Goal: Information Seeking & Learning: Check status

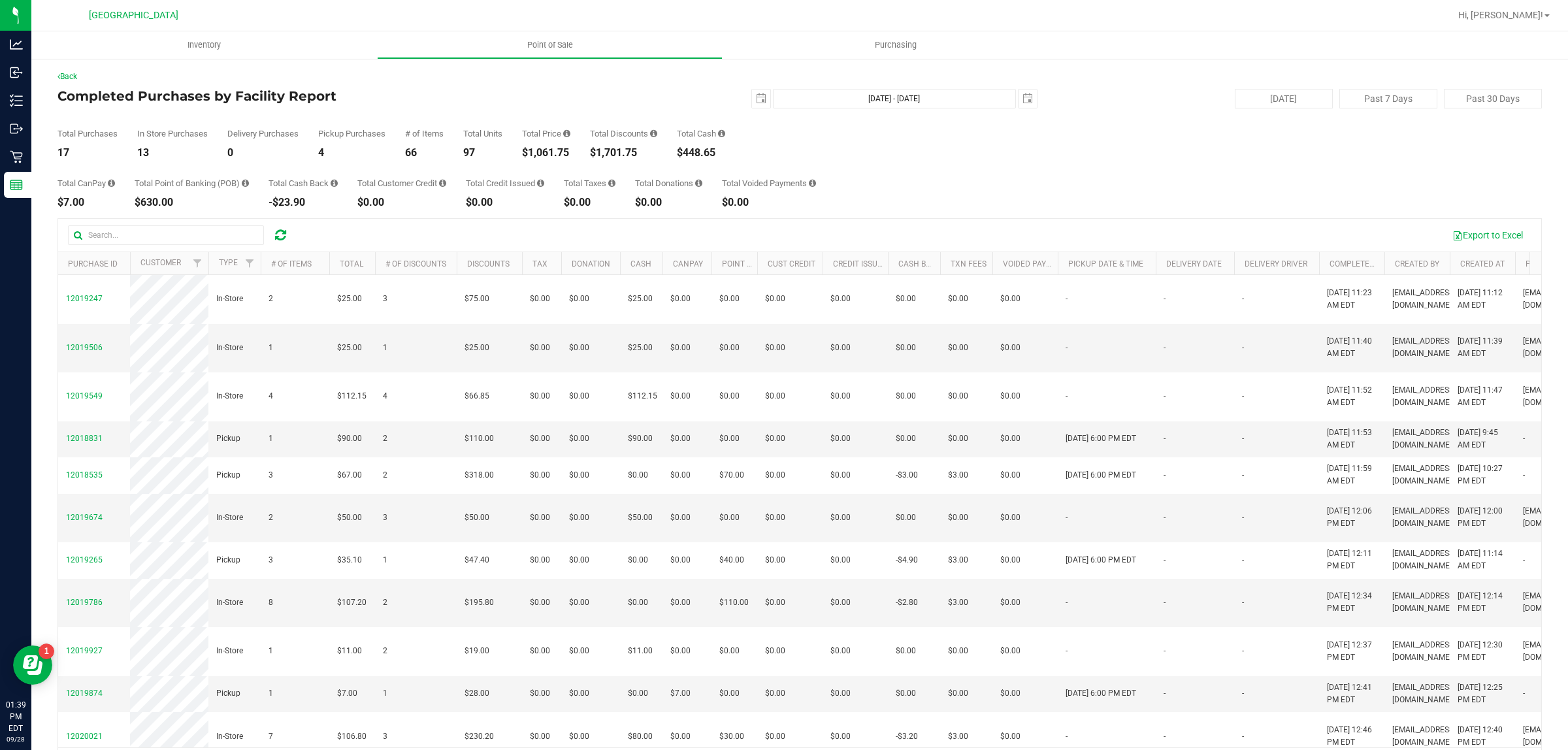
click at [1132, 187] on div "Total CanPay $7.00 Total Point of Banking (POB) $630.00 Total Cash Back -$23.90…" at bounding box center [800, 182] width 1485 height 50
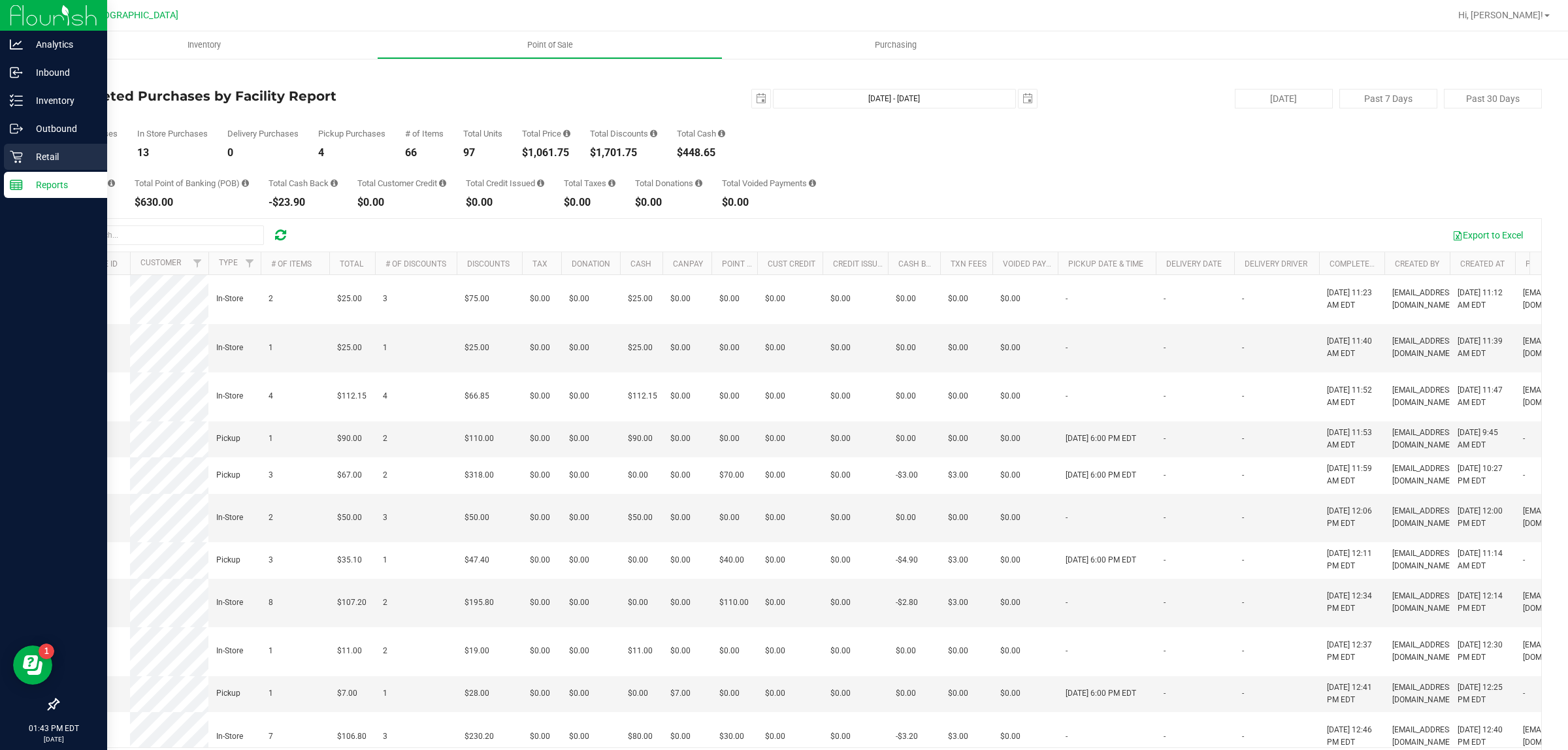
click at [31, 155] on p "Retail" at bounding box center [62, 157] width 78 height 15
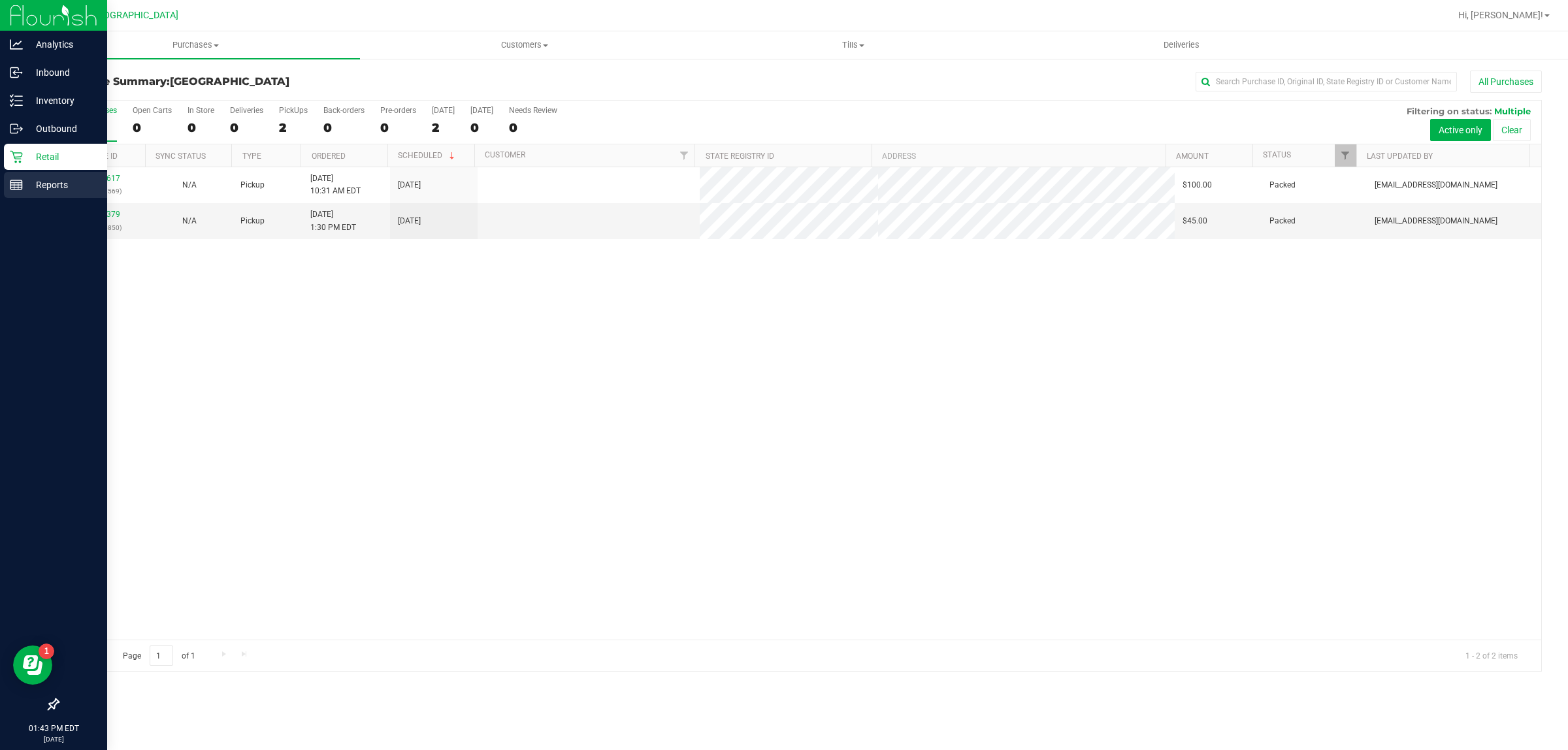
click at [43, 182] on p "Reports" at bounding box center [62, 185] width 78 height 15
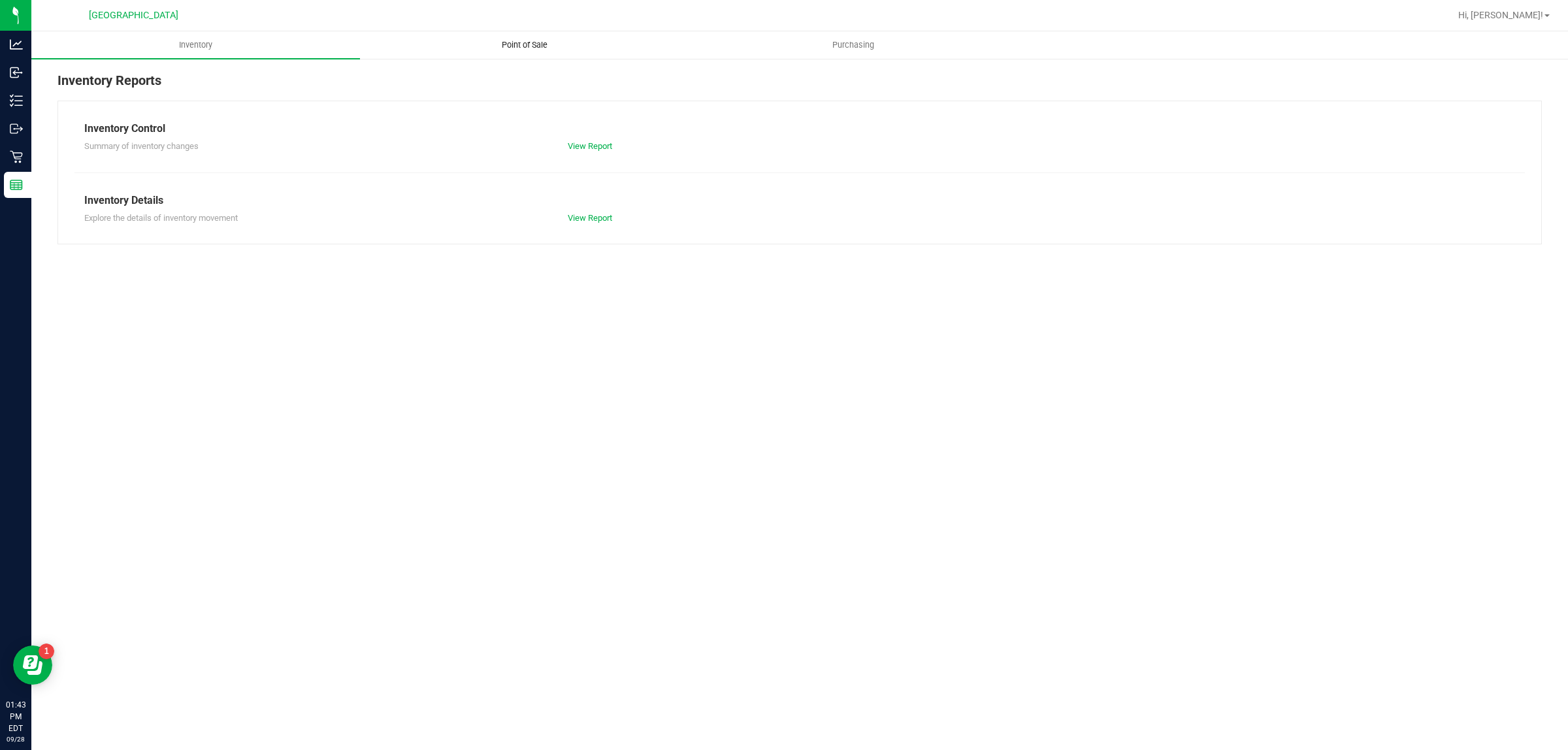
click at [526, 41] on span "Point of Sale" at bounding box center [525, 45] width 81 height 12
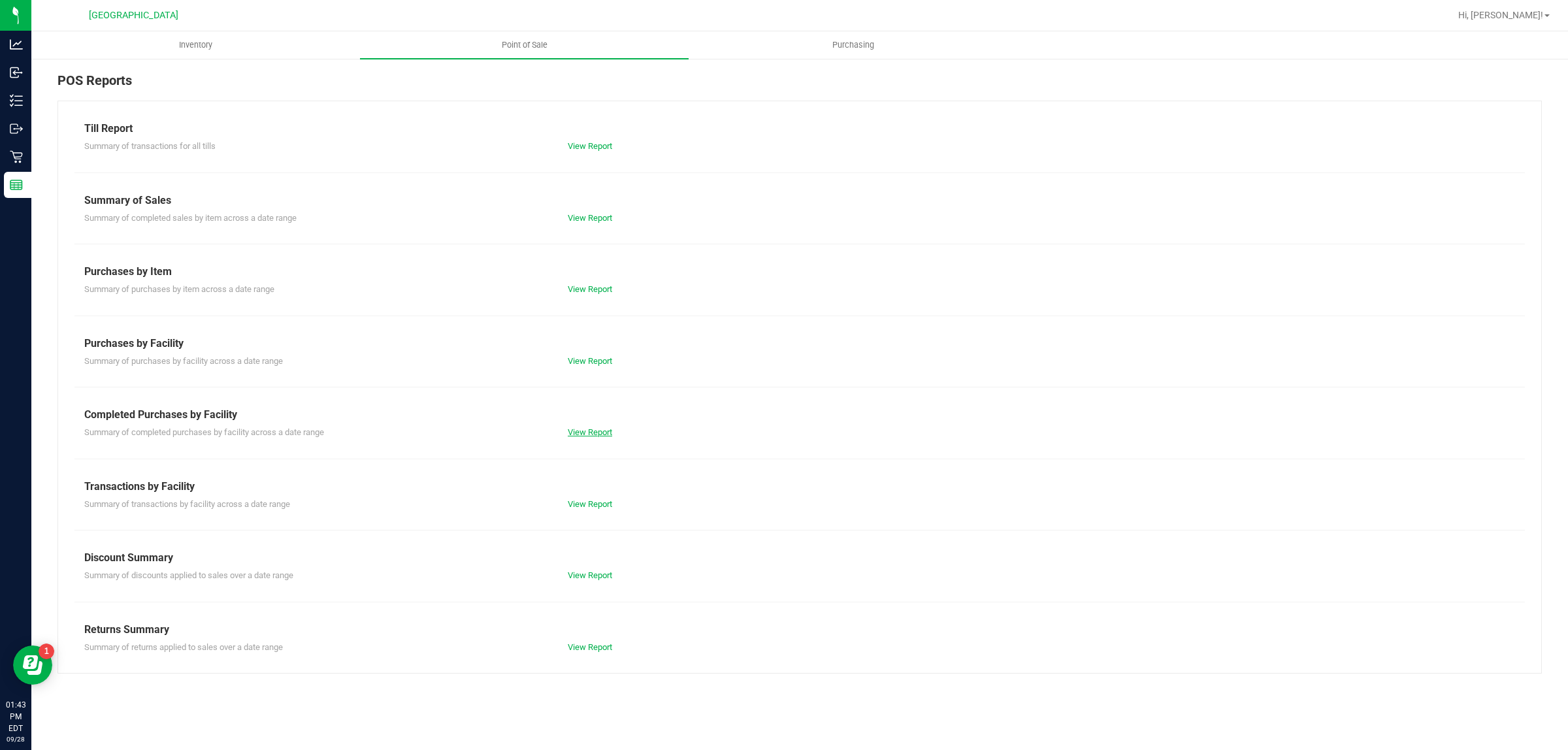
click at [606, 427] on link "View Report" at bounding box center [590, 432] width 45 height 10
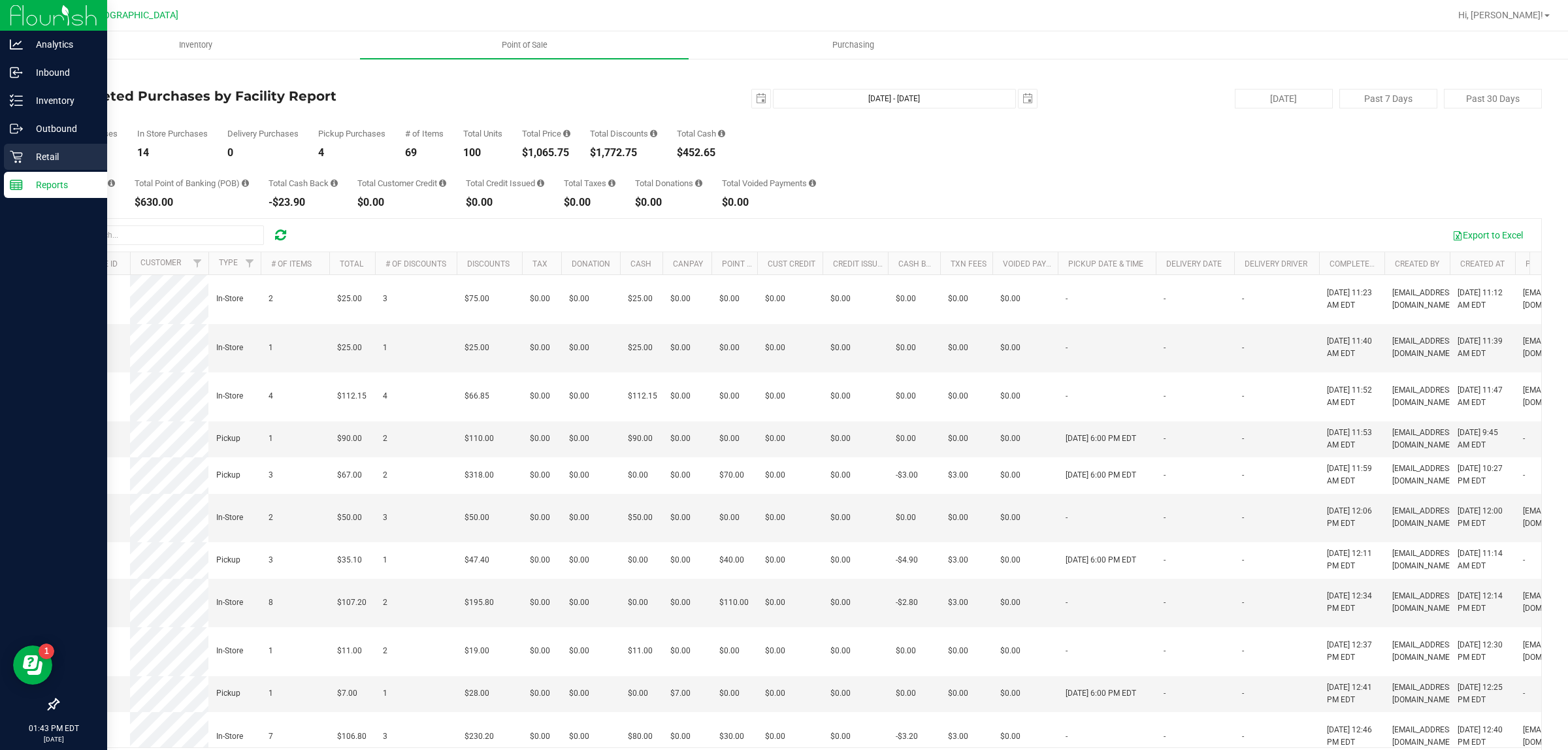
drag, startPoint x: 20, startPoint y: 164, endPoint x: 29, endPoint y: 152, distance: 15.0
click at [20, 164] on div "Retail" at bounding box center [56, 157] width 103 height 26
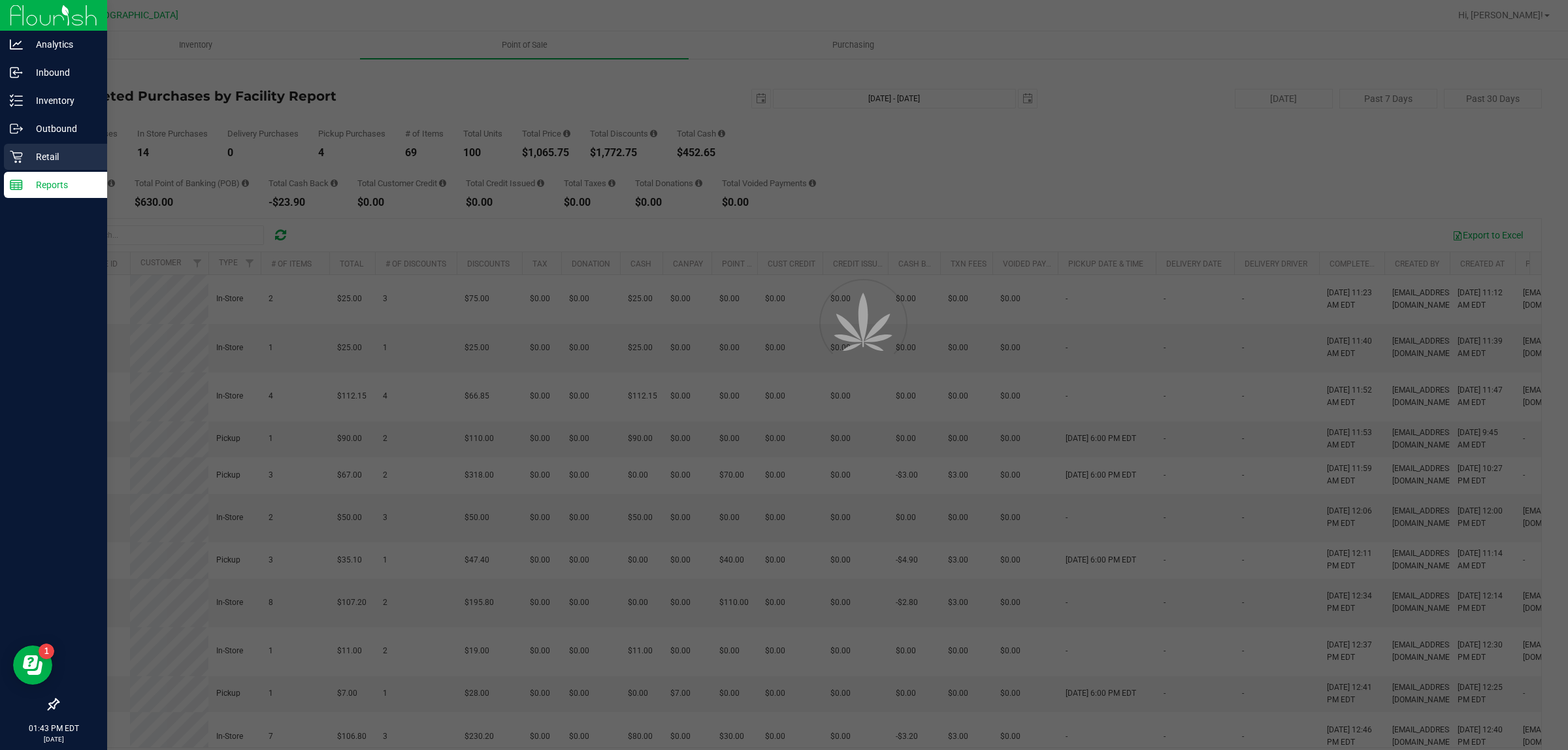
click at [31, 151] on p "Retail" at bounding box center [62, 157] width 78 height 15
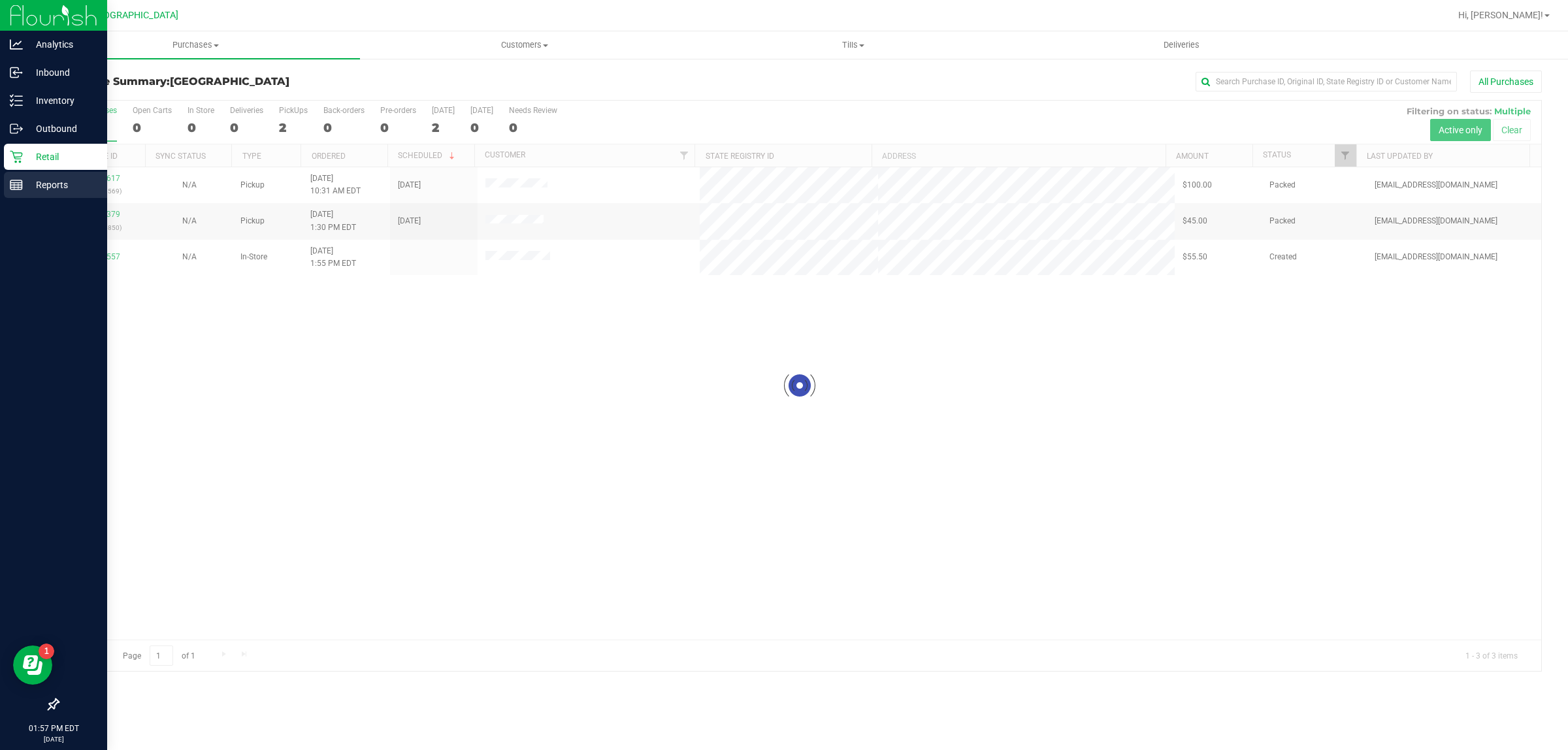
click at [17, 192] on div "Reports" at bounding box center [56, 185] width 103 height 26
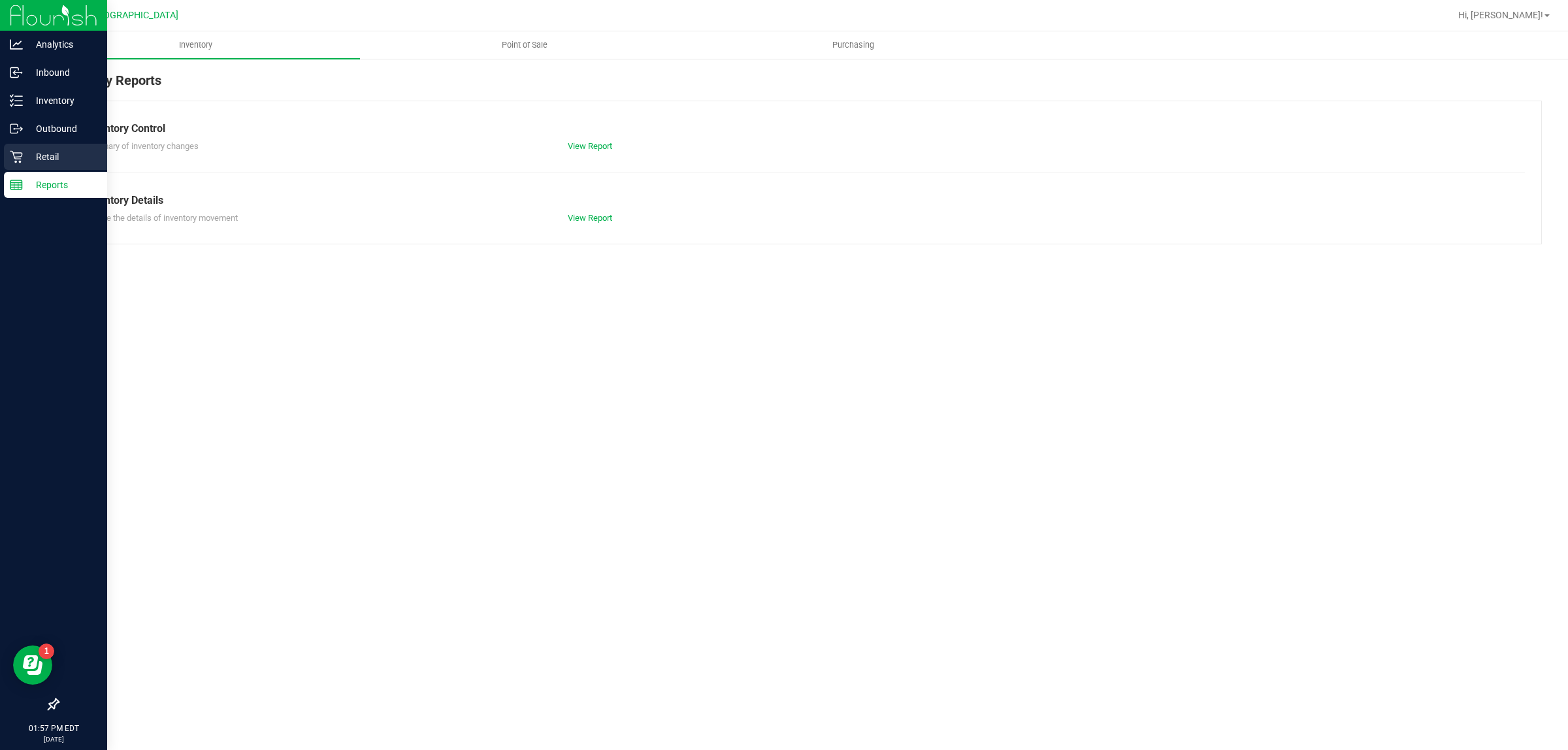
click at [28, 161] on p "Retail" at bounding box center [62, 157] width 78 height 15
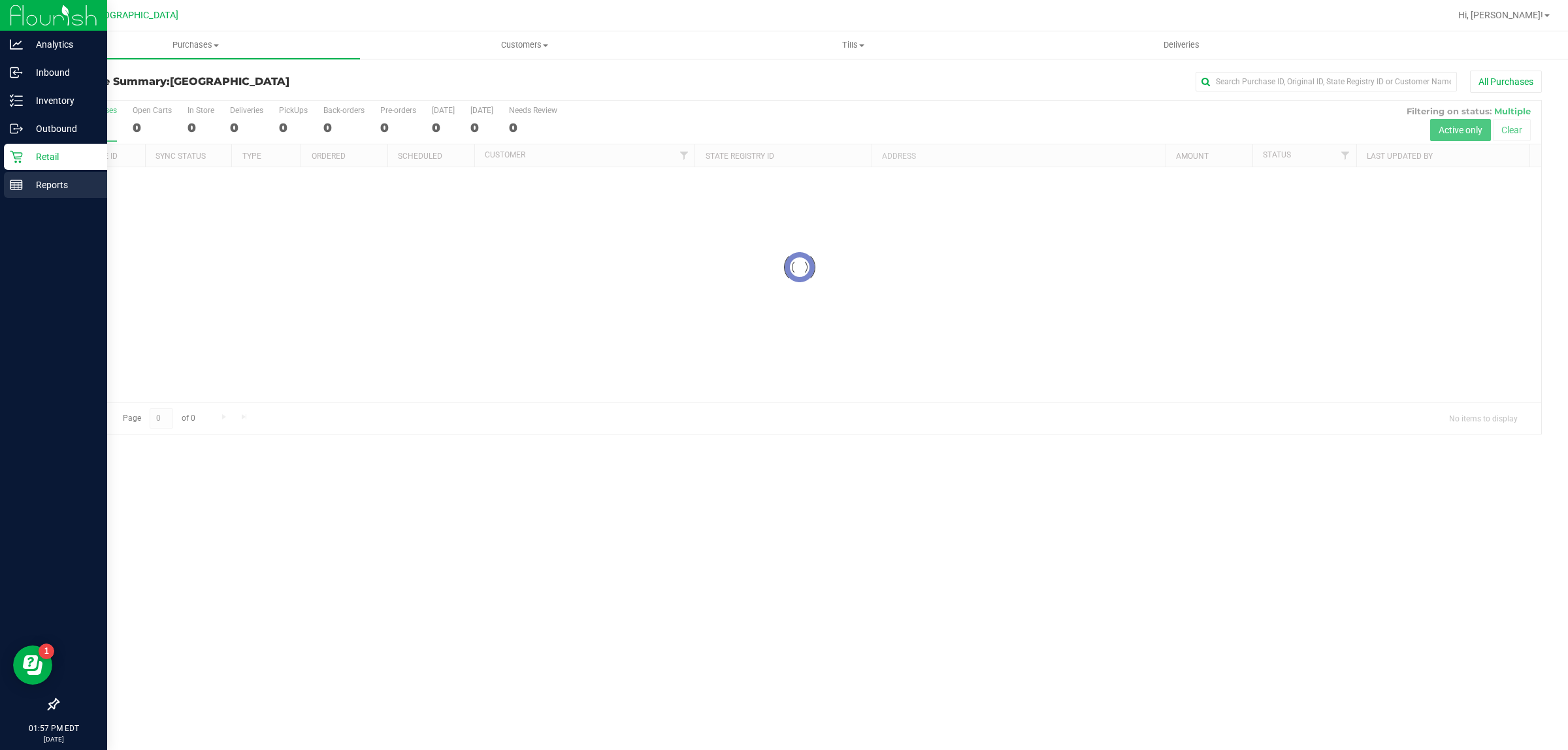
click at [33, 177] on p "Reports" at bounding box center [62, 185] width 78 height 15
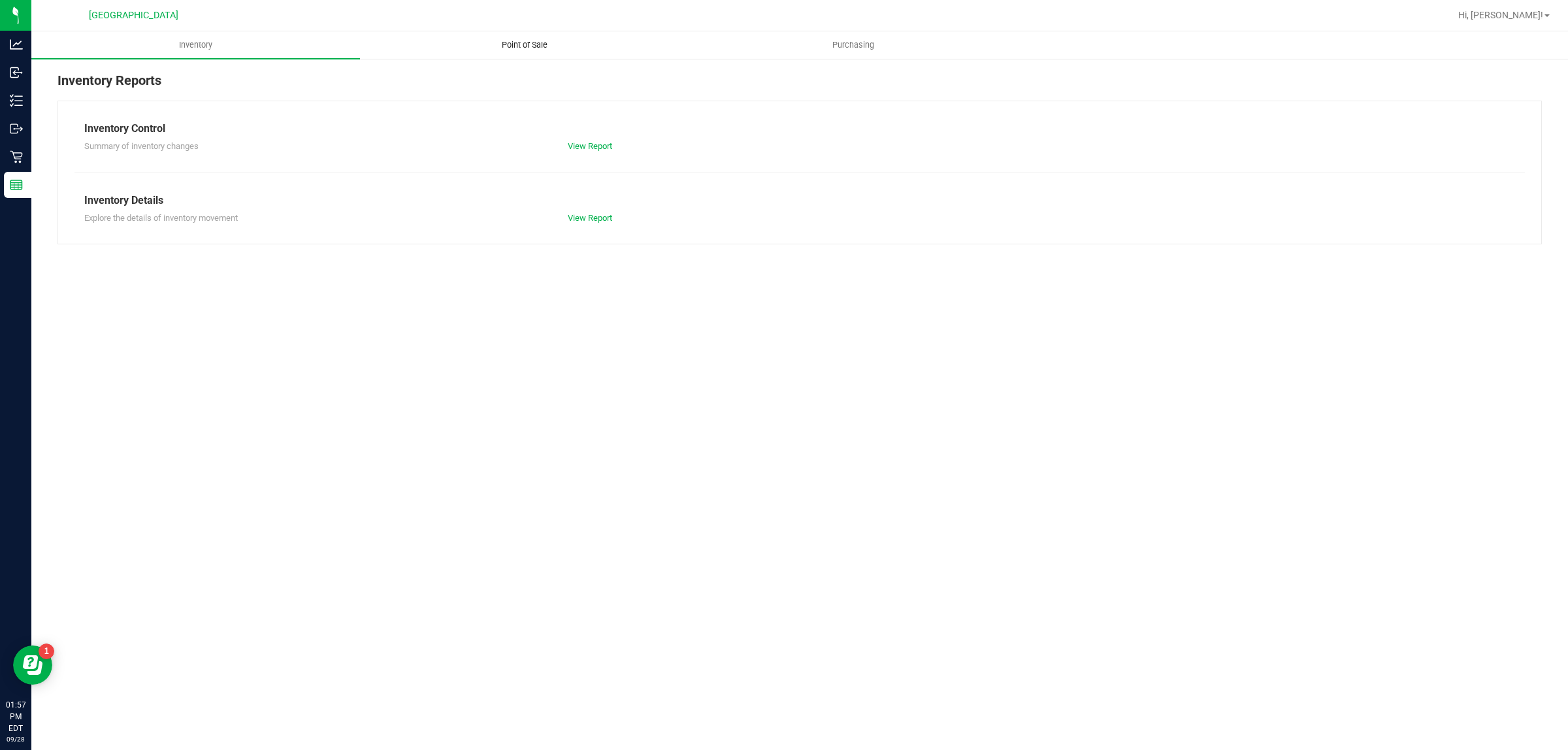
click at [521, 46] on span "Point of Sale" at bounding box center [525, 45] width 81 height 12
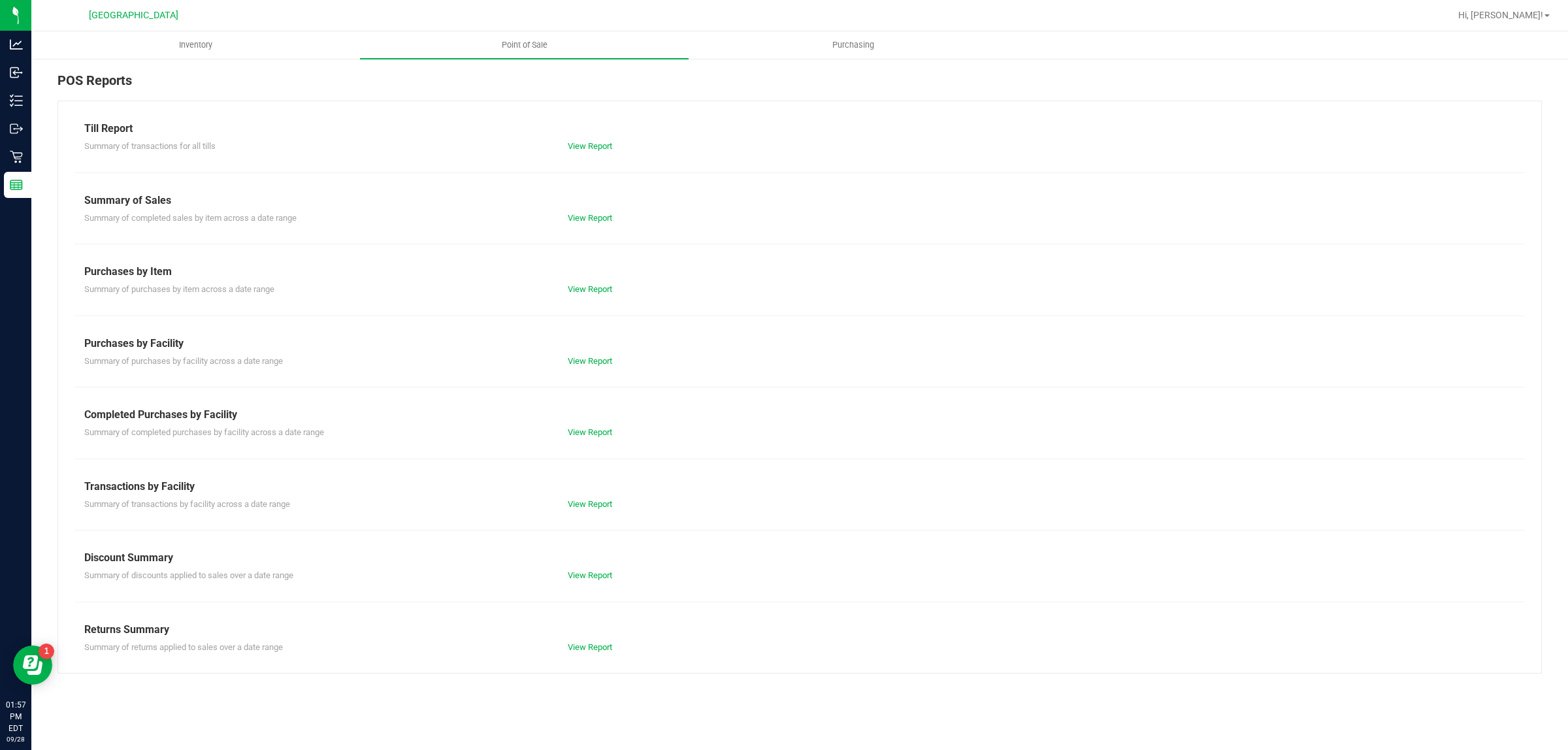
click at [31, 165] on div "POS Reports Till Report Summary of transactions for all tills View Report Summa…" at bounding box center [800, 372] width 1537 height 629
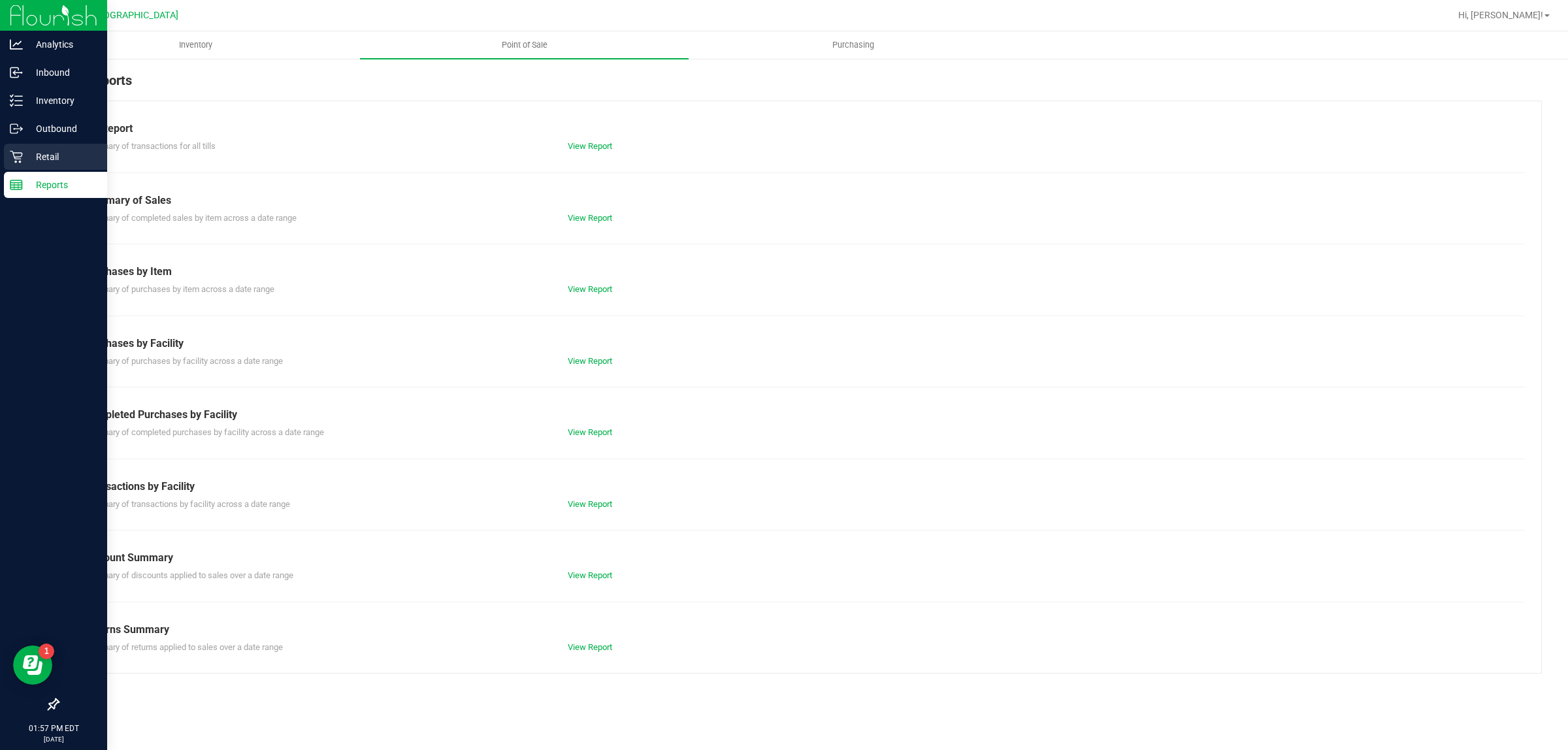
click at [27, 165] on div "Retail" at bounding box center [56, 157] width 103 height 26
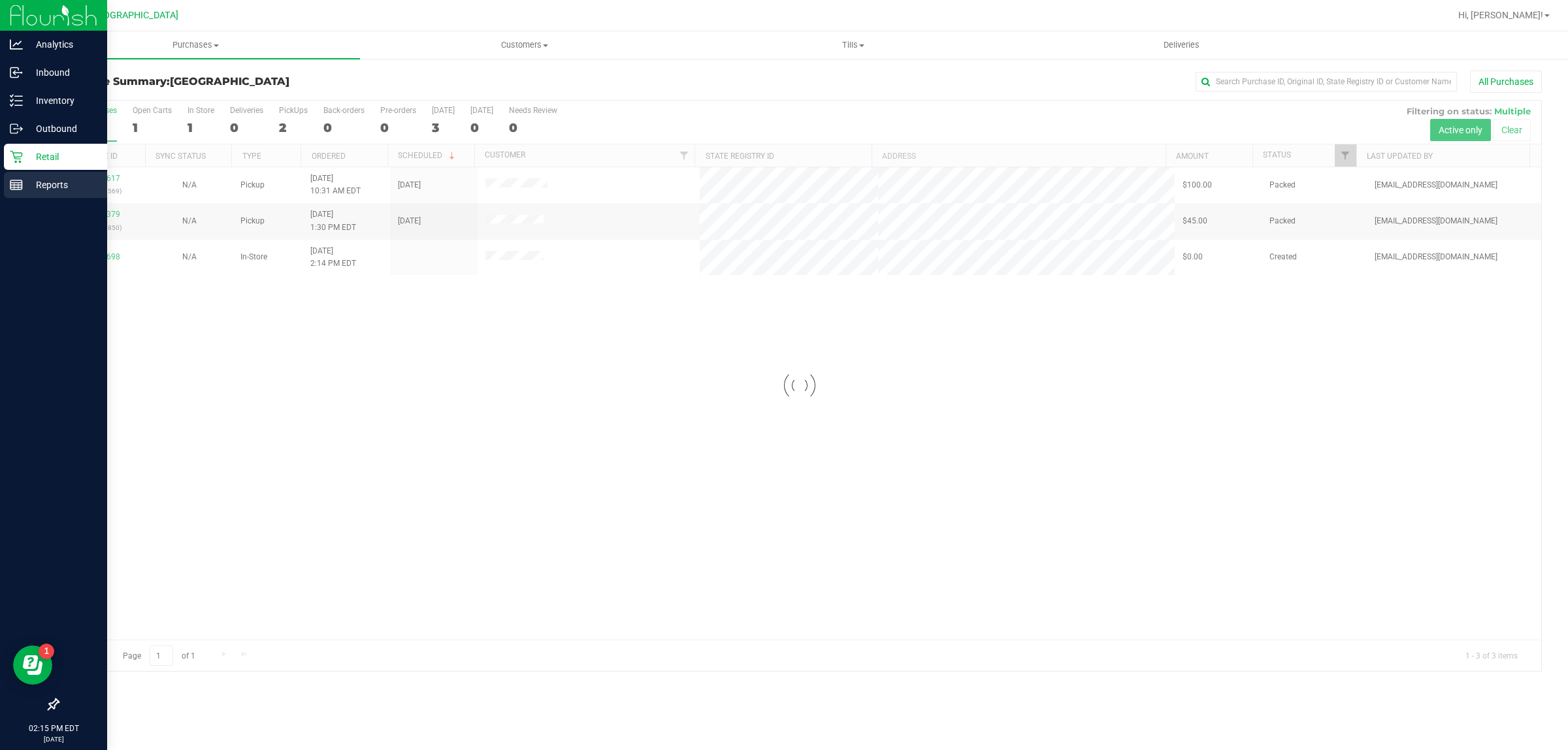
click at [20, 194] on div "Reports" at bounding box center [56, 185] width 103 height 26
click at [28, 192] on p "Reports" at bounding box center [62, 185] width 78 height 15
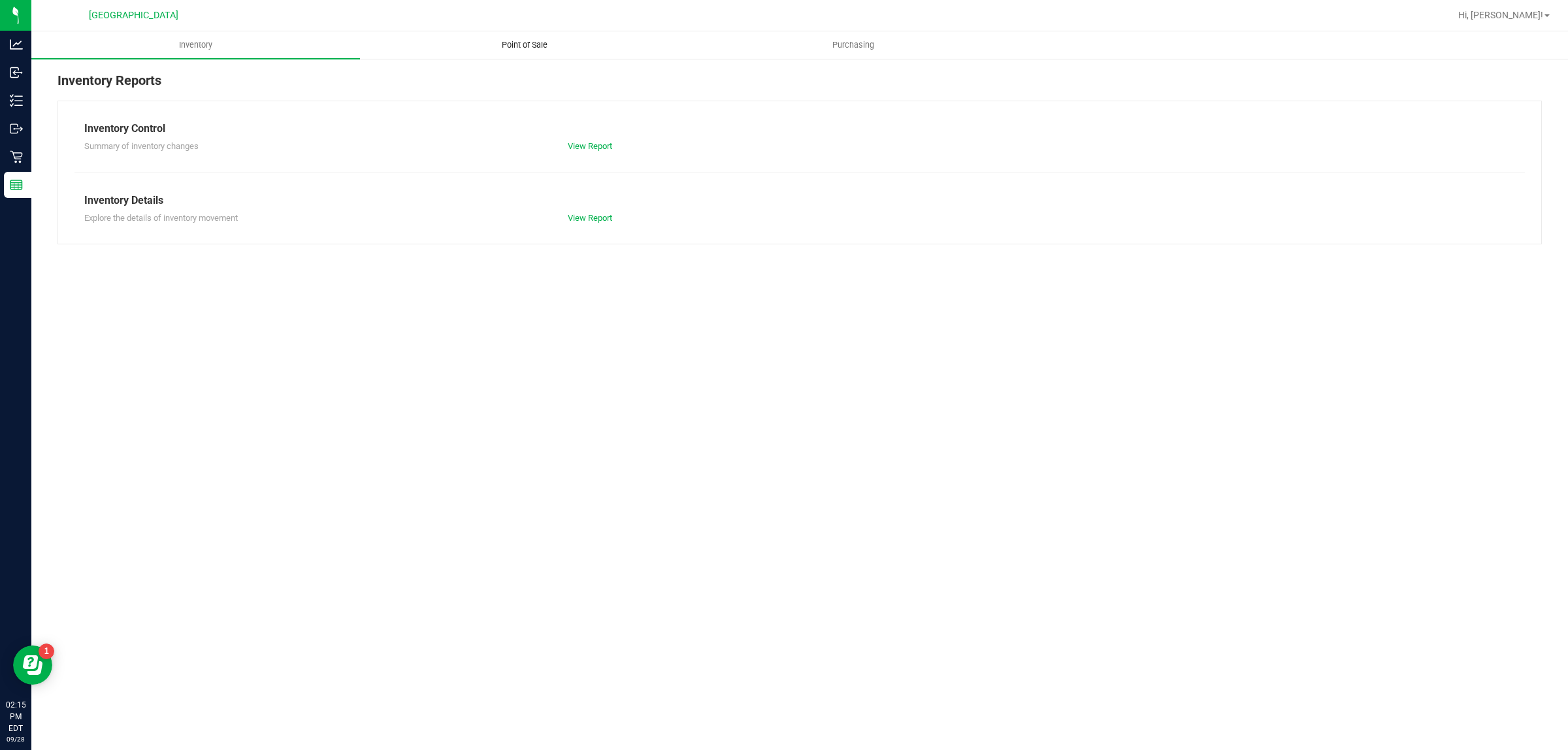
click at [514, 56] on link "Point of Sale" at bounding box center [524, 45] width 329 height 27
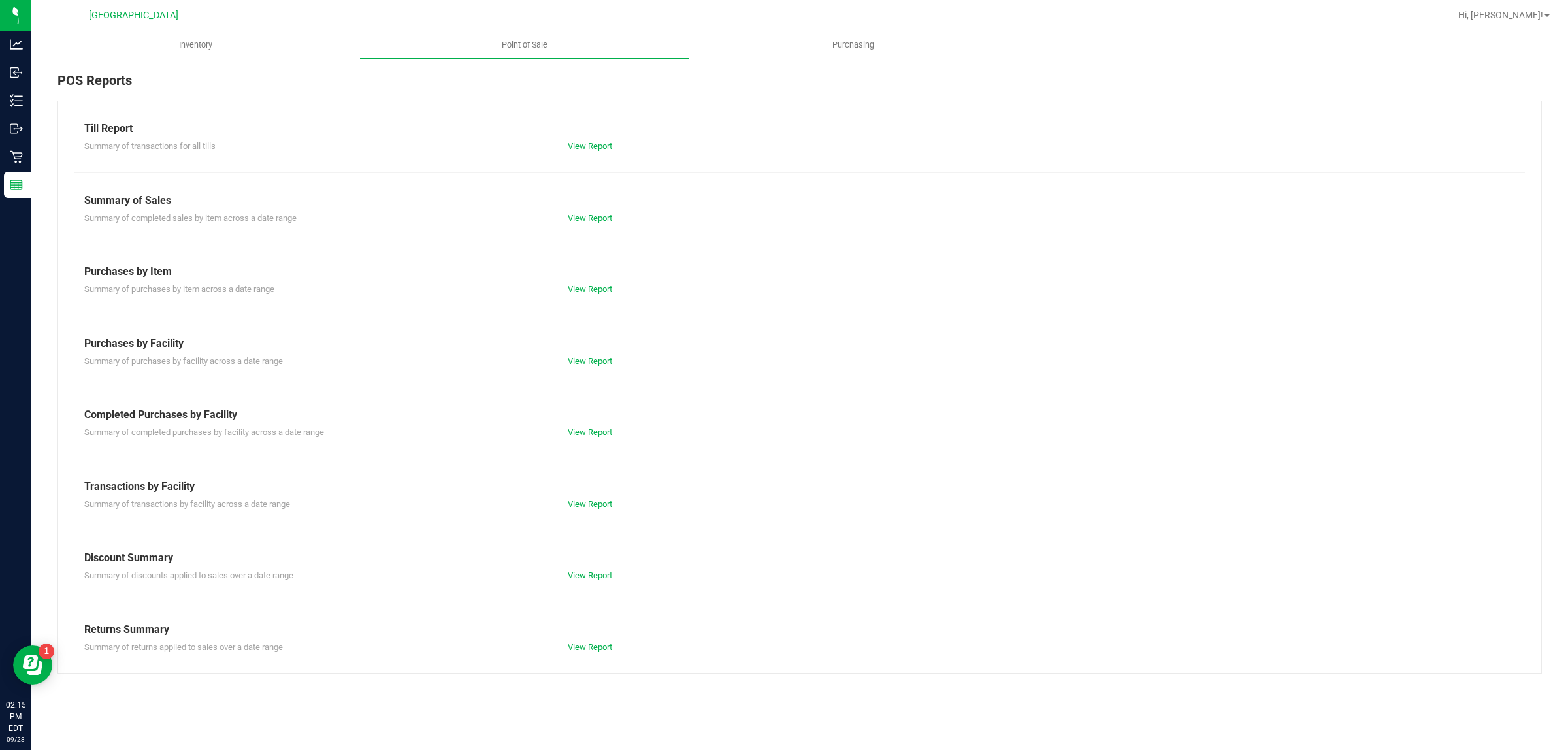
click at [602, 435] on link "View Report" at bounding box center [590, 432] width 45 height 10
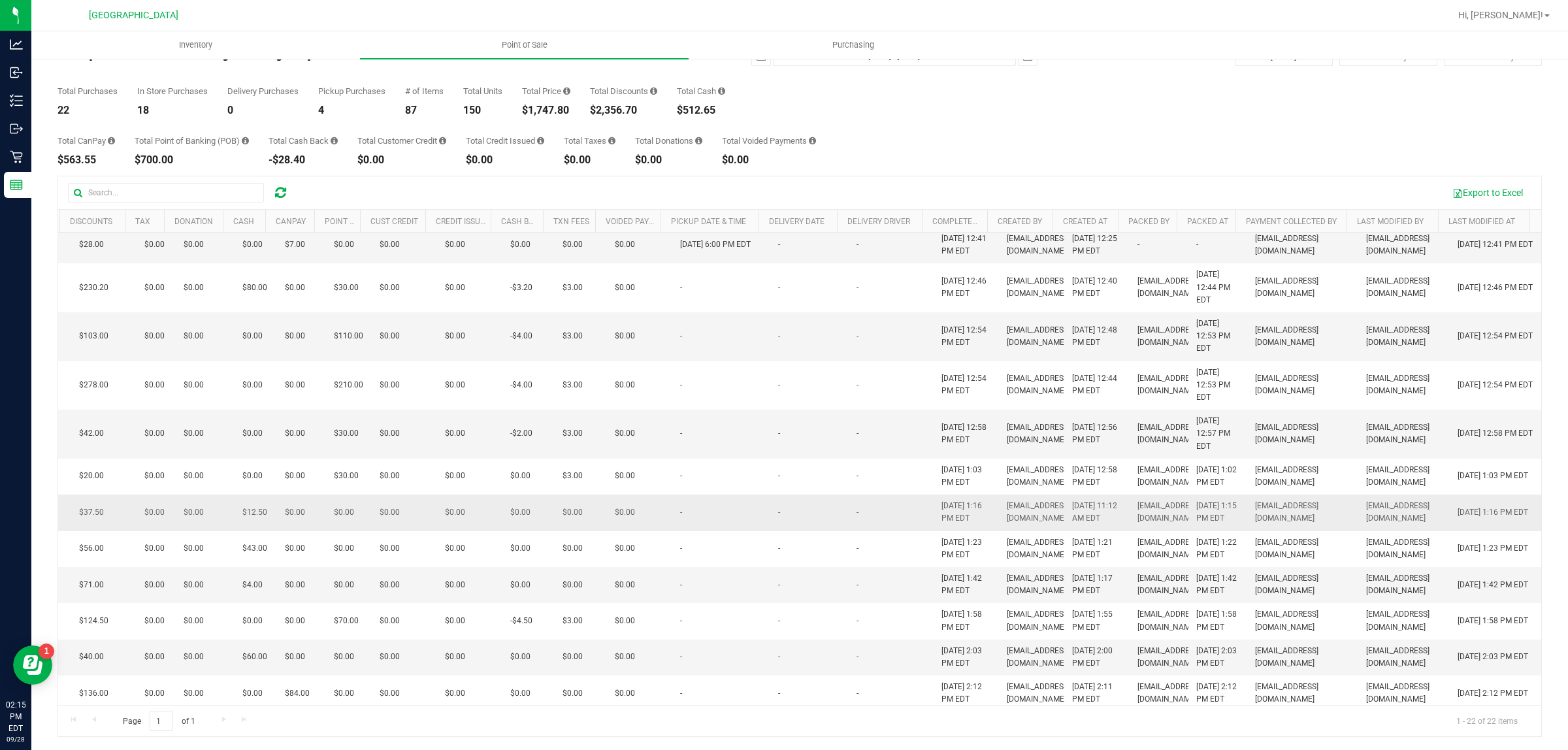
scroll to position [408, 410]
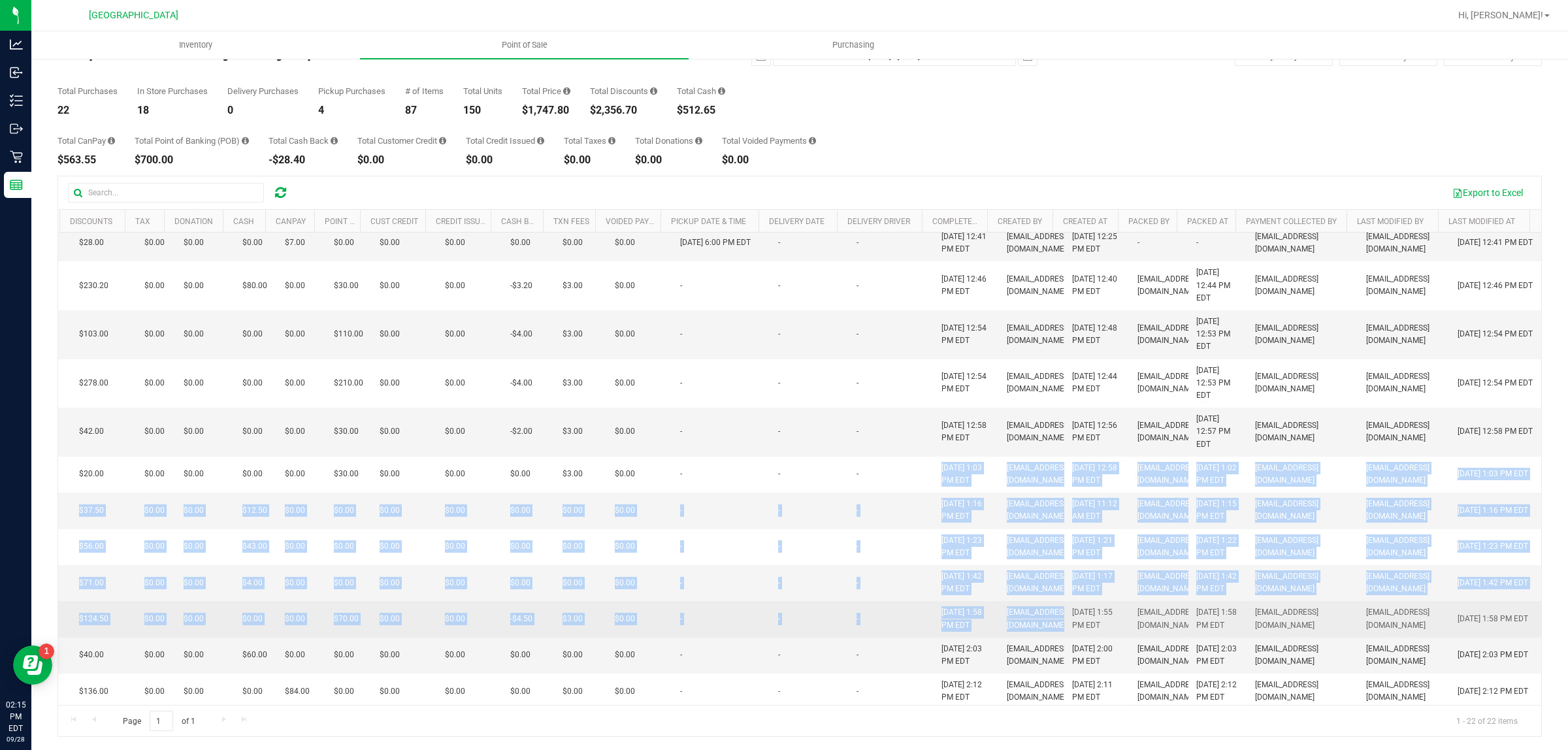
drag, startPoint x: 856, startPoint y: 485, endPoint x: 1044, endPoint y: 672, distance: 265.2
click at [1044, 672] on tbody "12019247 In-Store 2 $25.00 3 $75.00 $0.00 $0.00 $25.00 $0.00 $0.00 $0.00 $0.00 …" at bounding box center [607, 285] width 1869 height 921
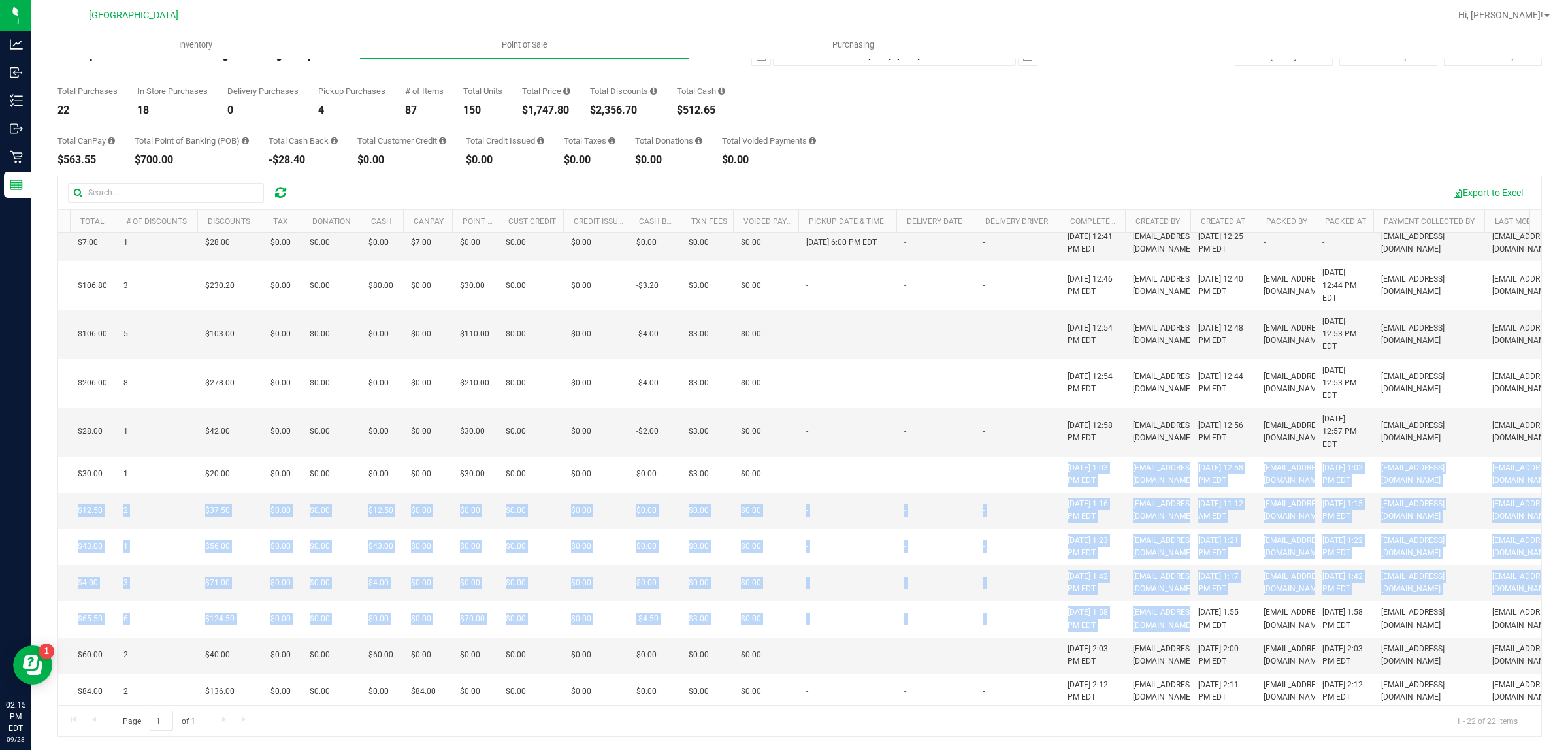
scroll to position [0, 0]
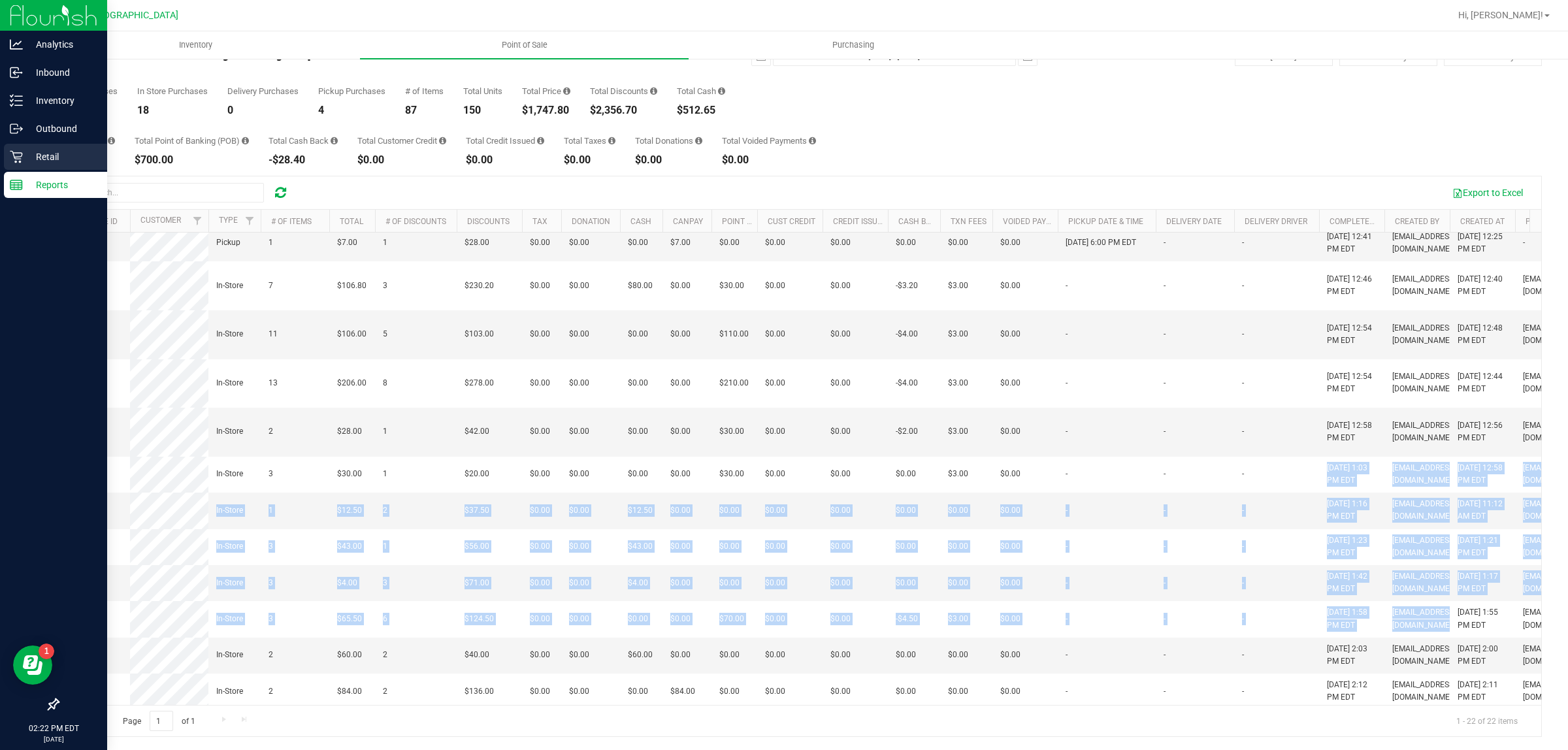
click at [26, 154] on p "Retail" at bounding box center [62, 157] width 78 height 15
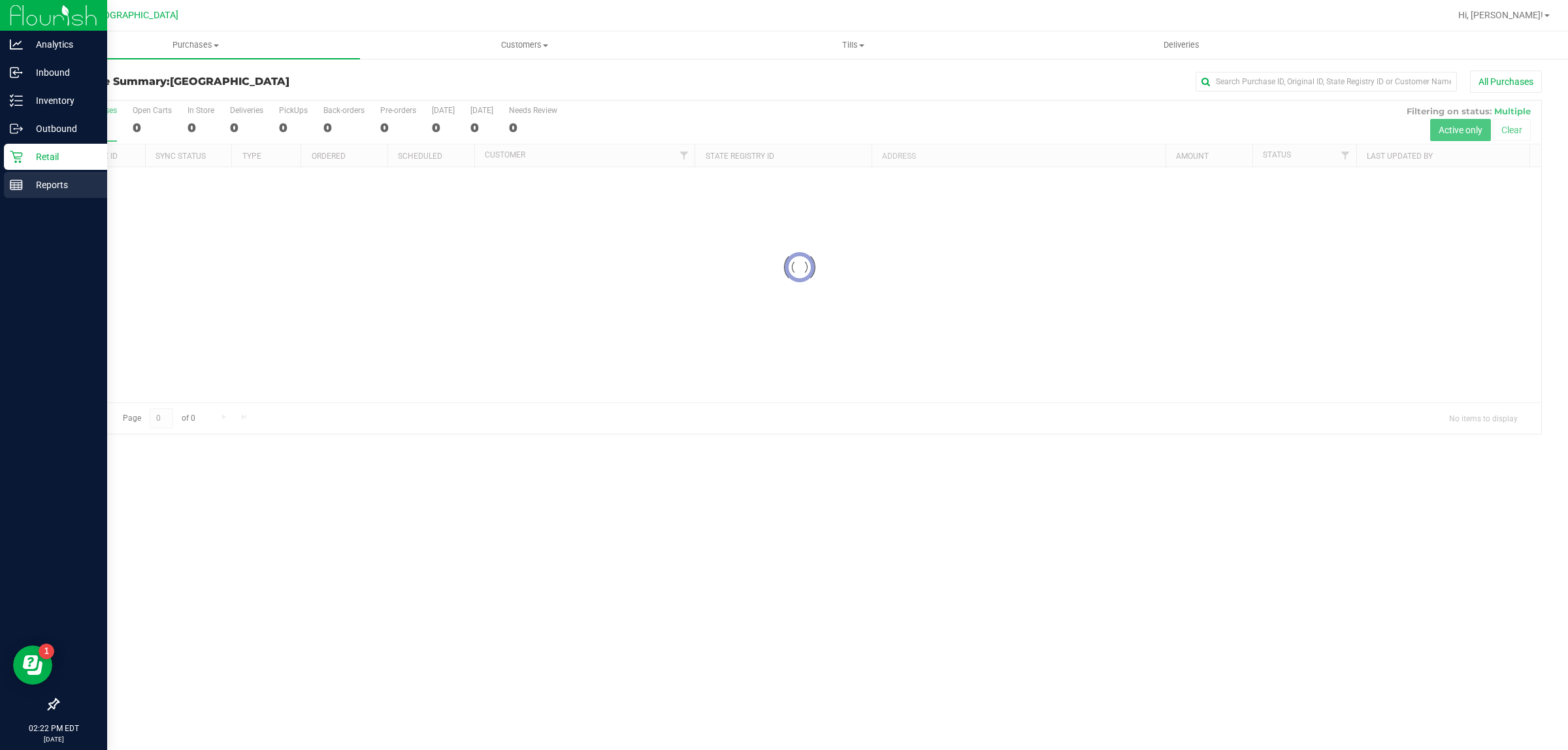
click at [36, 190] on p "Reports" at bounding box center [62, 185] width 78 height 15
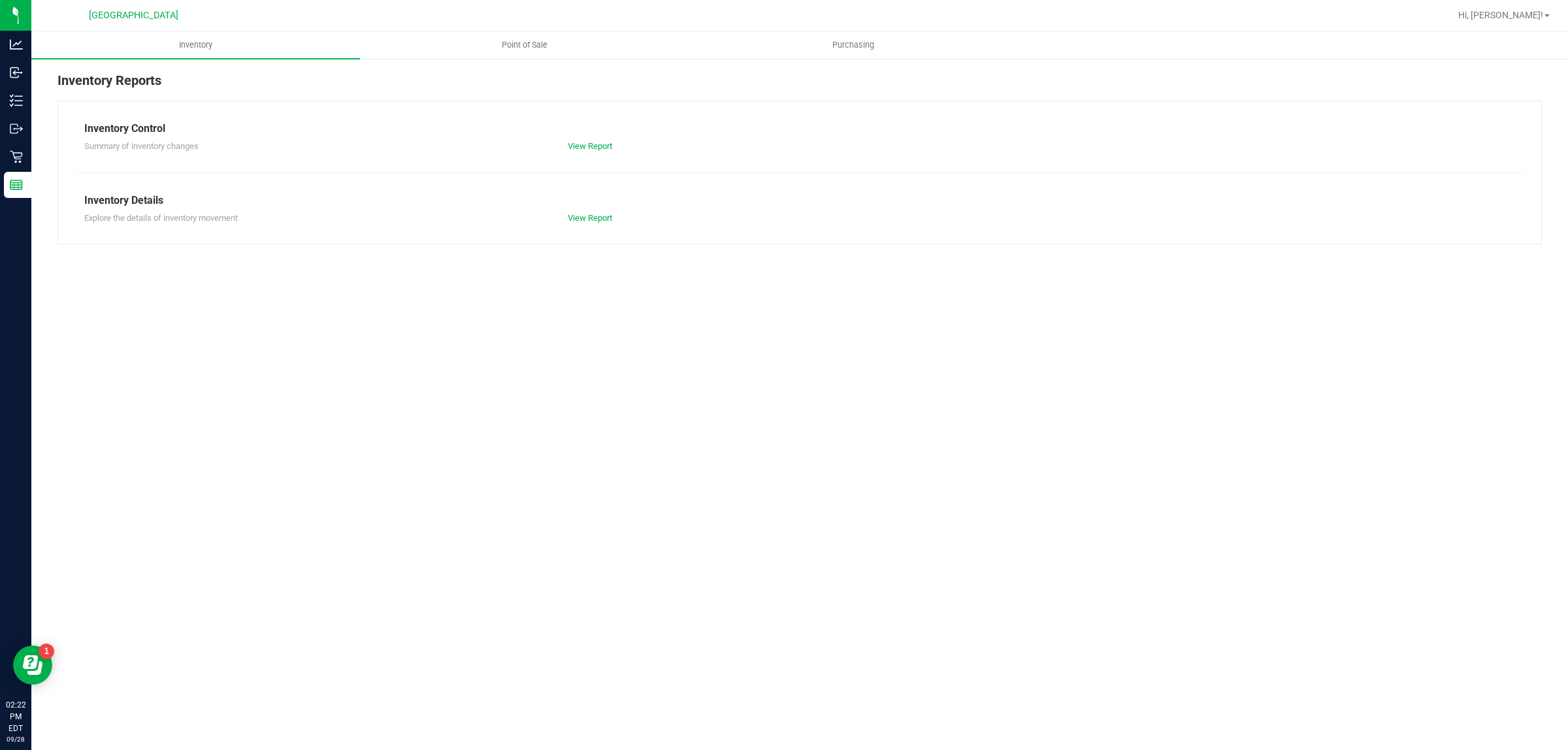
click at [520, 29] on nav "[GEOGRAPHIC_DATA] WC Hi, [PERSON_NAME]!" at bounding box center [800, 15] width 1537 height 31
click at [524, 39] on span "Point of Sale" at bounding box center [525, 45] width 81 height 12
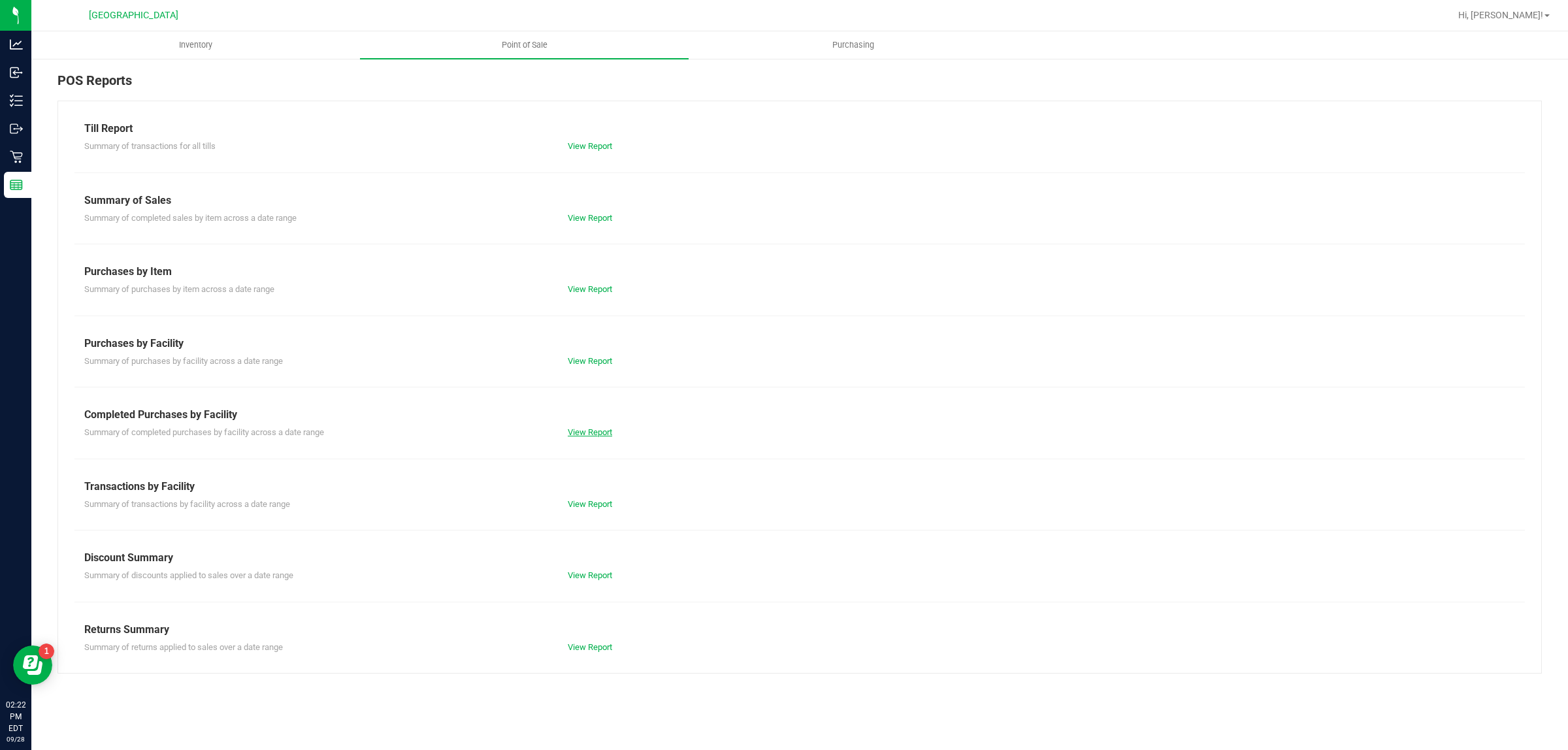
click at [596, 430] on link "View Report" at bounding box center [590, 432] width 45 height 10
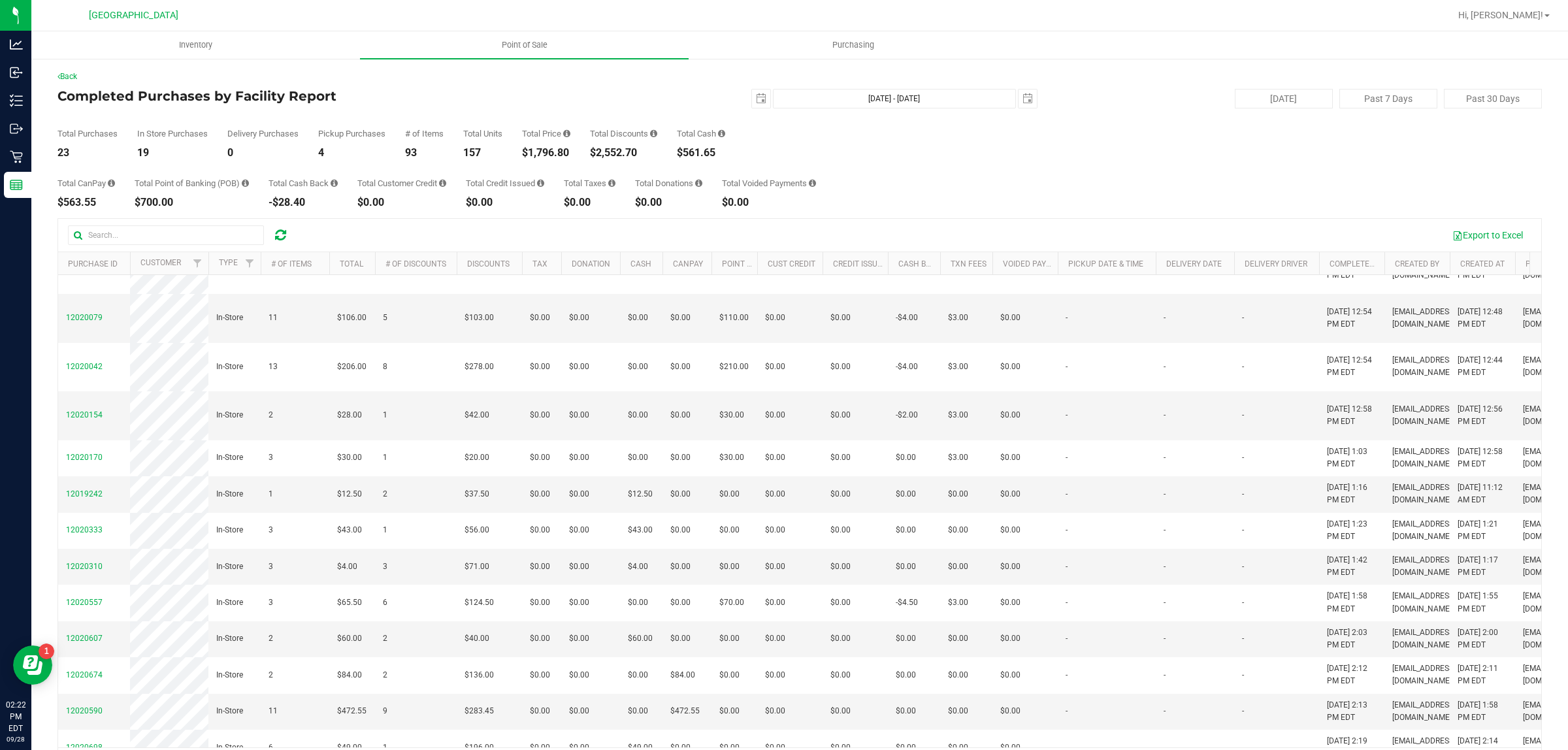
scroll to position [612, 0]
